Goal: Information Seeking & Learning: Find specific fact

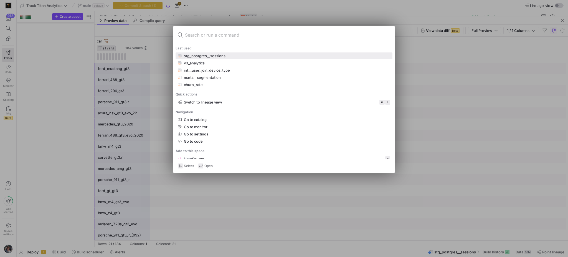
scroll to position [56, 0]
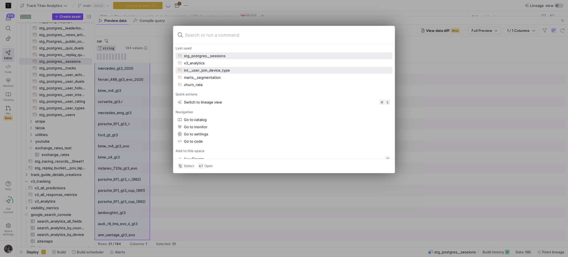
click at [204, 69] on div "int__user_join_device_type" at bounding box center [207, 70] width 46 height 4
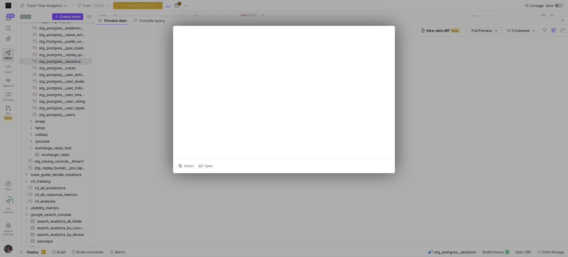
type textarea "WITH analytics_db AS (SELECT * FROM {{ ref('stg_postgres__analytics') }}) , ga4…"
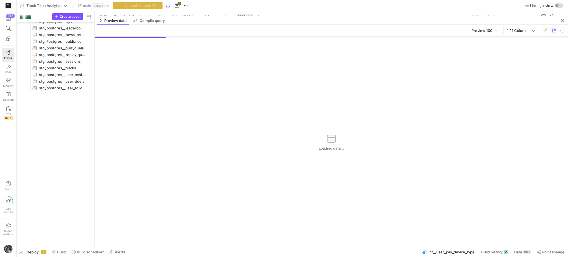
scroll to position [413, 0]
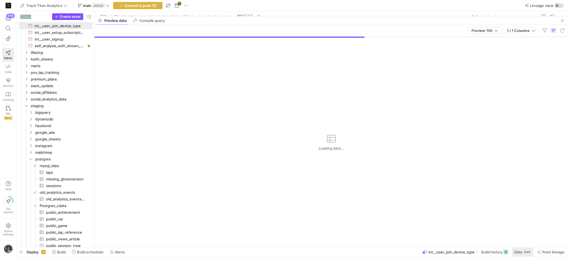
click at [526, 251] on div "194K" at bounding box center [527, 252] width 8 height 4
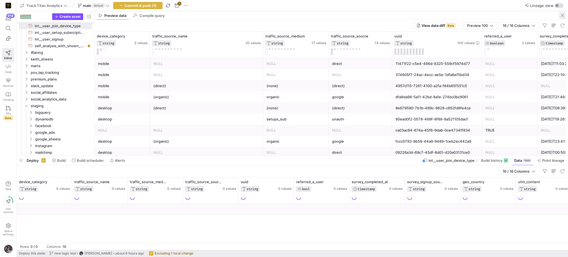
click at [563, 16] on span "button" at bounding box center [562, 15] width 7 height 7
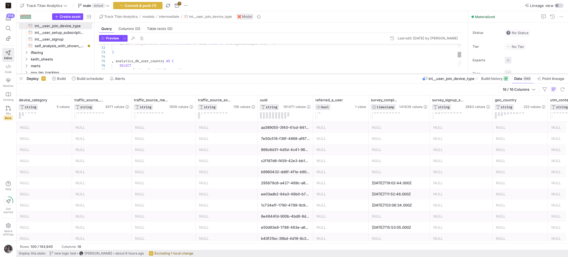
drag, startPoint x: 316, startPoint y: 155, endPoint x: 331, endPoint y: 73, distance: 83.1
click at [331, 73] on div at bounding box center [292, 74] width 551 height 2
click at [411, 143] on div "NULL" at bounding box center [399, 138] width 55 height 11
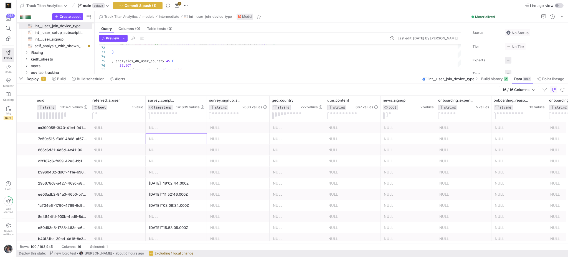
scroll to position [0, 370]
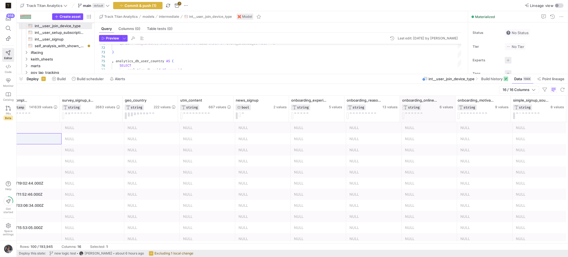
click at [454, 106] on div at bounding box center [455, 109] width 2 height 26
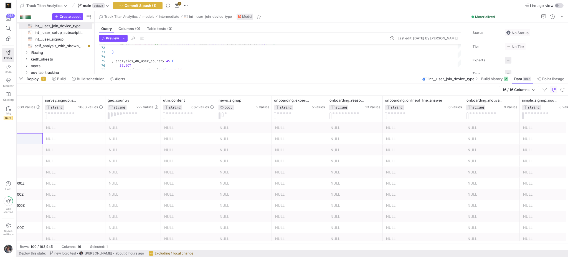
scroll to position [0, 396]
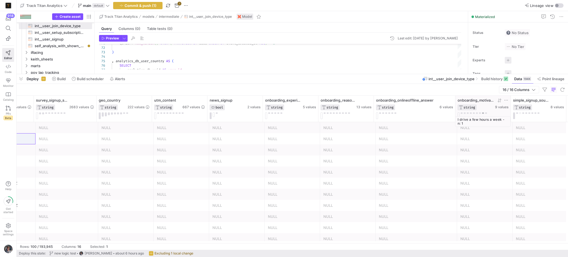
click at [483, 113] on button at bounding box center [483, 112] width 2 height 1
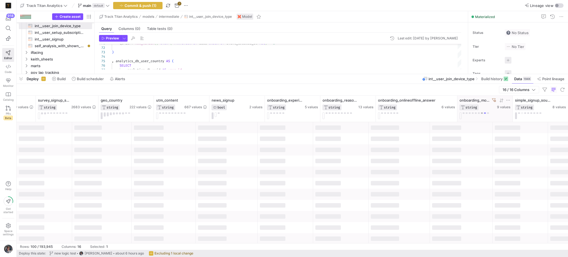
click at [481, 113] on button at bounding box center [482, 112] width 2 height 1
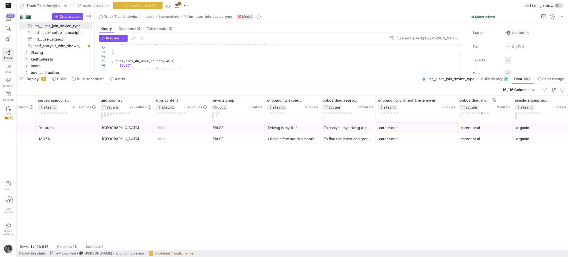
click at [397, 127] on div "career or ai" at bounding box center [416, 127] width 75 height 11
click at [511, 105] on div at bounding box center [512, 109] width 2 height 26
click at [343, 128] on div "To analyse my driving telemetry" at bounding box center [348, 127] width 49 height 11
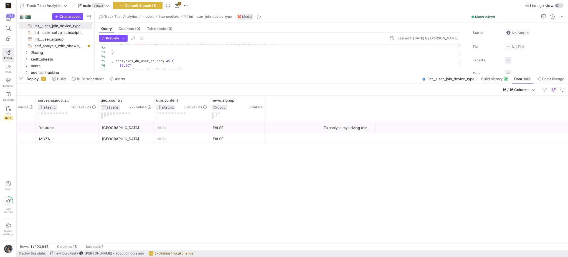
scroll to position [0, 0]
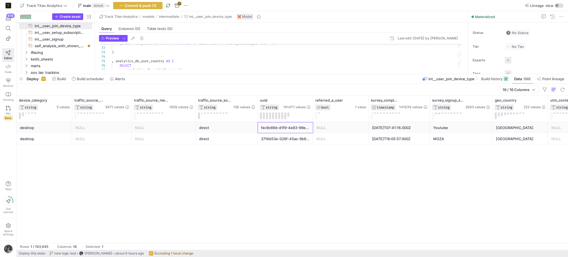
click at [282, 133] on div "fec9c89d-d1f9-4e83-99e5-2a60ffefa74d" at bounding box center [285, 127] width 49 height 11
click at [21, 81] on span "button" at bounding box center [21, 78] width 9 height 9
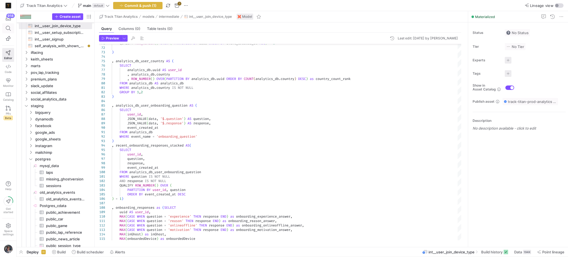
click at [9, 28] on icon at bounding box center [8, 28] width 5 height 5
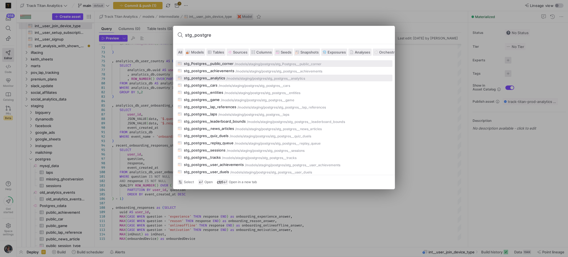
type input "stg_postgre"
click at [277, 78] on div "/stg_postgres__analytics" at bounding box center [285, 79] width 39 height 4
type textarea "WITH source AS ( SELECT * FROM {{ source('Postgres', 'public_analytics') }} QUA…"
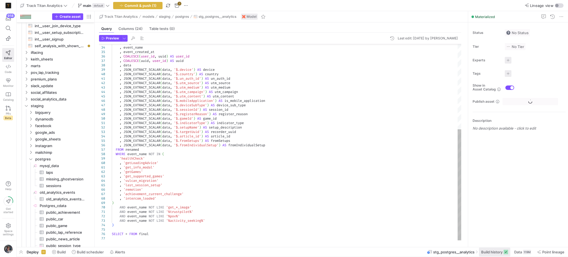
scroll to position [647, 0]
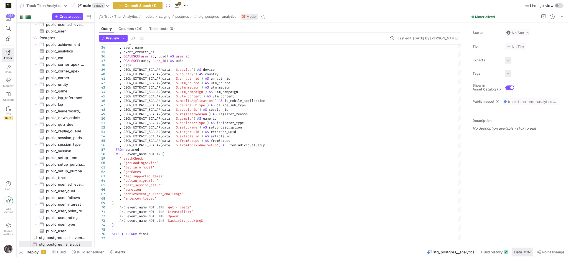
click at [530, 250] on span at bounding box center [522, 251] width 21 height 9
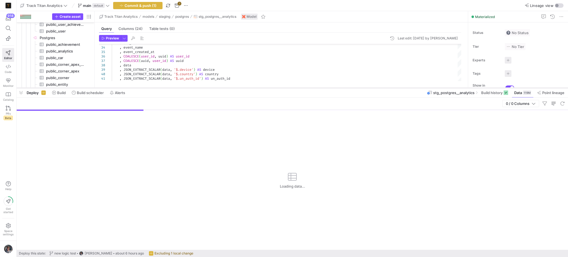
drag, startPoint x: 376, startPoint y: 155, endPoint x: 397, endPoint y: 87, distance: 70.8
click at [397, 87] on div at bounding box center [292, 88] width 551 height 2
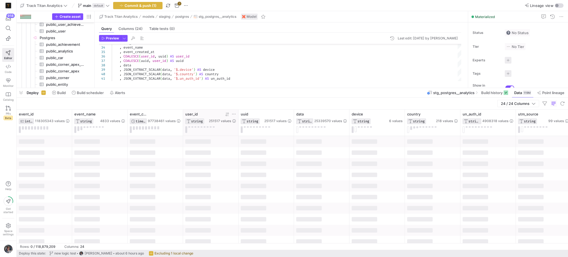
click at [232, 114] on icon at bounding box center [234, 114] width 4 height 4
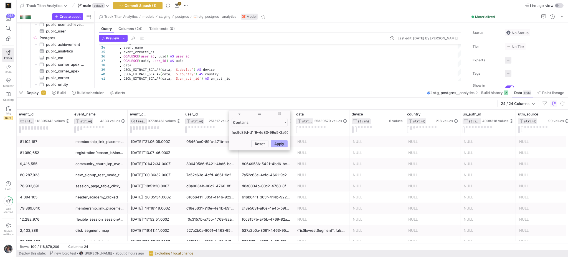
scroll to position [0, 16]
type input "fec9c89d-d1f9-4e83-99e5-2a60ffefa74d"
click at [274, 170] on button "Apply" at bounding box center [279, 170] width 17 height 7
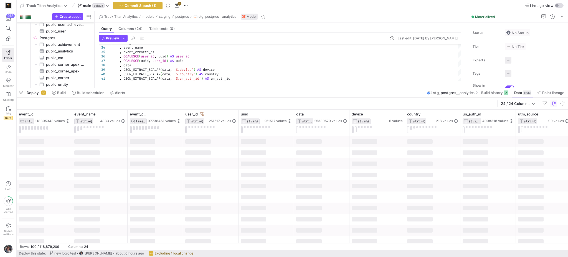
click at [320, 186] on div at bounding box center [309, 186] width 26 height 4
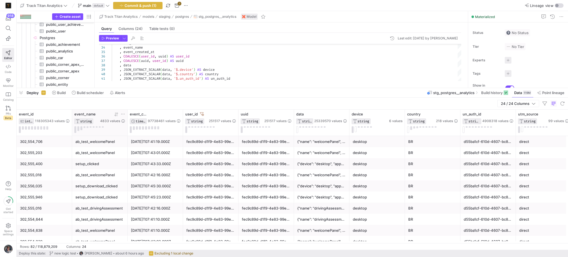
click at [124, 113] on icon at bounding box center [123, 114] width 4 height 4
type input "onboarding"
click at [171, 171] on button "Apply" at bounding box center [168, 170] width 17 height 7
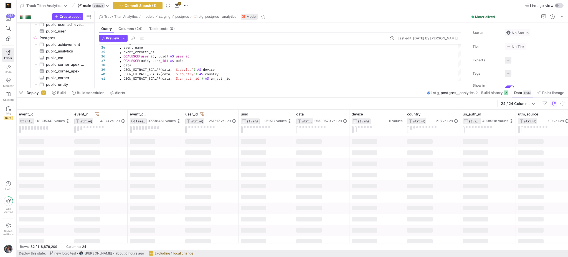
click at [227, 167] on div at bounding box center [210, 163] width 55 height 11
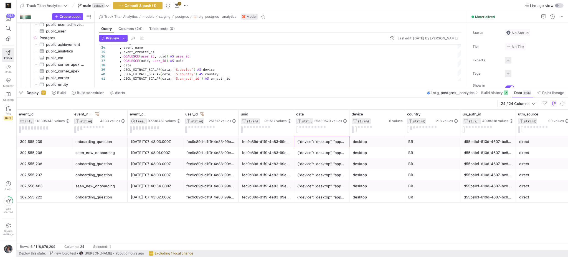
click at [314, 143] on div "{"device": "desktop", "appPath": "/dashboard", "country": "BR", "consumer": "tr…" at bounding box center [321, 141] width 49 height 11
